Goal: Task Accomplishment & Management: Complete application form

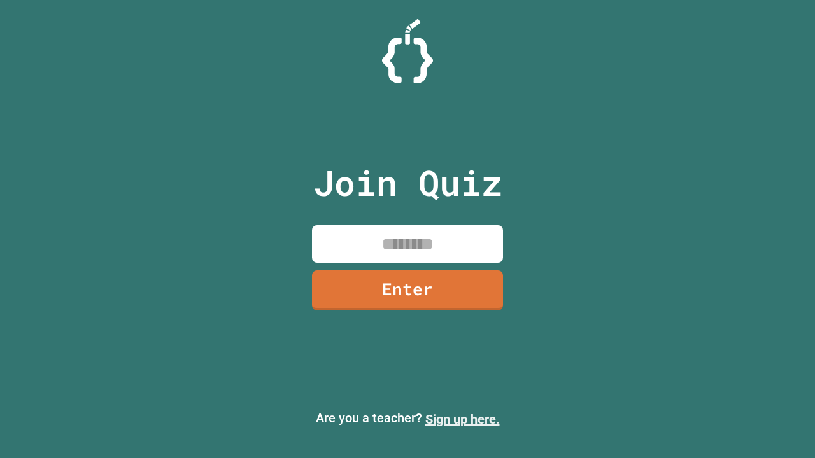
click at [462, 419] on link "Sign up here." at bounding box center [462, 419] width 74 height 15
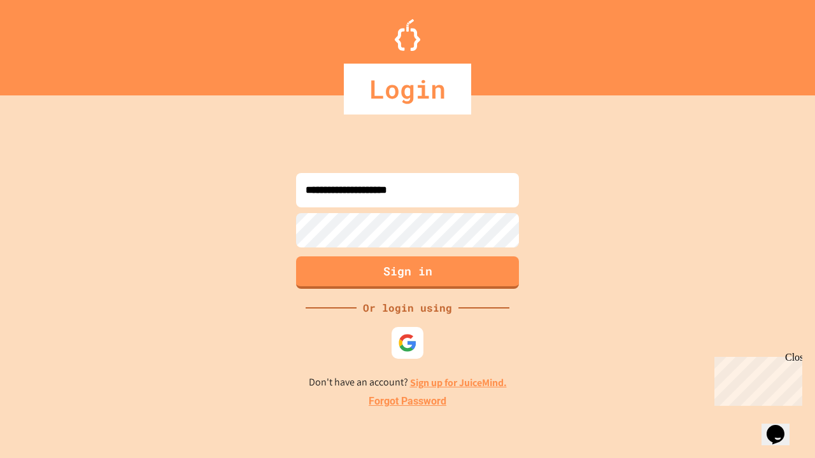
type input "**********"
